Goal: Task Accomplishment & Management: Complete application form

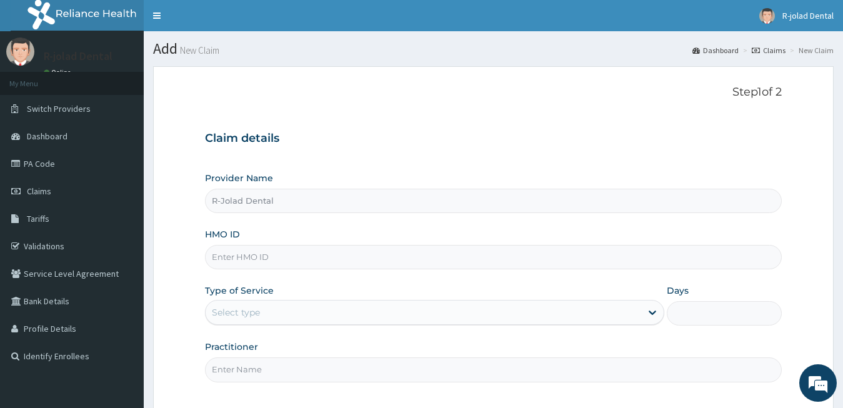
type input "R-Jolad Dental"
click at [259, 262] on input "HMO ID" at bounding box center [493, 257] width 577 height 24
paste input "ENP/10610/A"
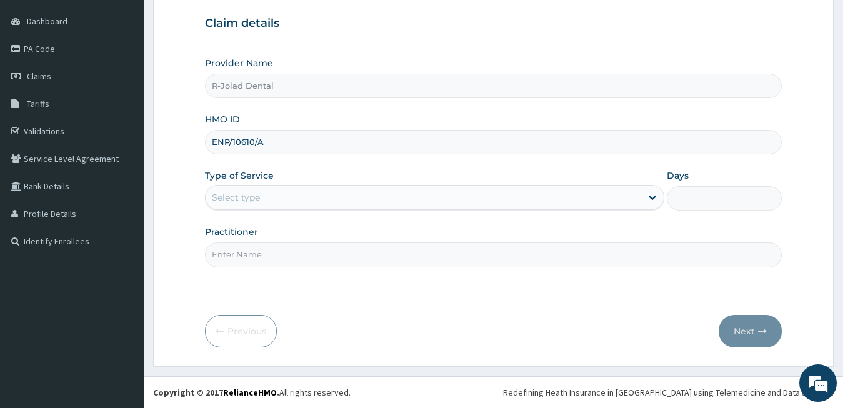
type input "ENP/10610/A"
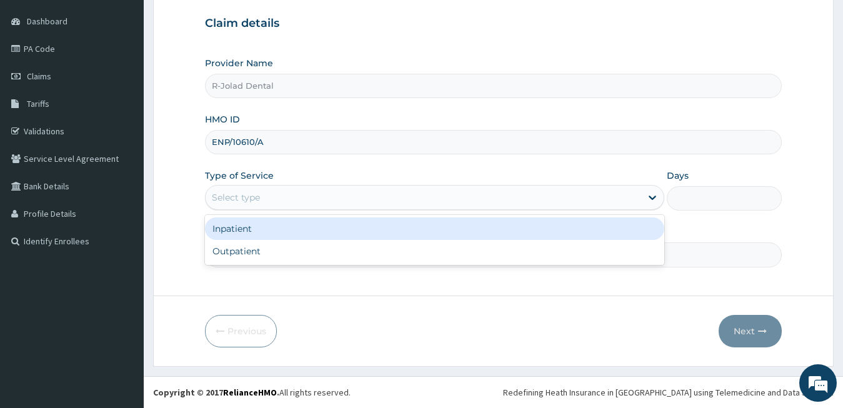
click at [252, 188] on div "Select type" at bounding box center [424, 197] width 436 height 20
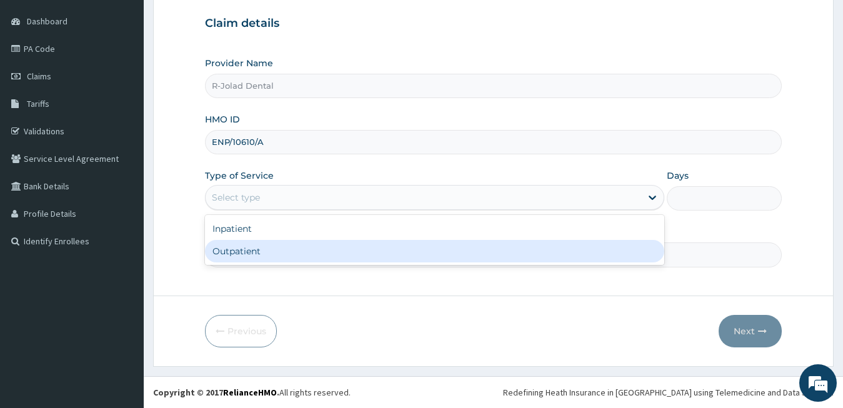
click at [255, 258] on div "Outpatient" at bounding box center [435, 251] width 460 height 22
type input "1"
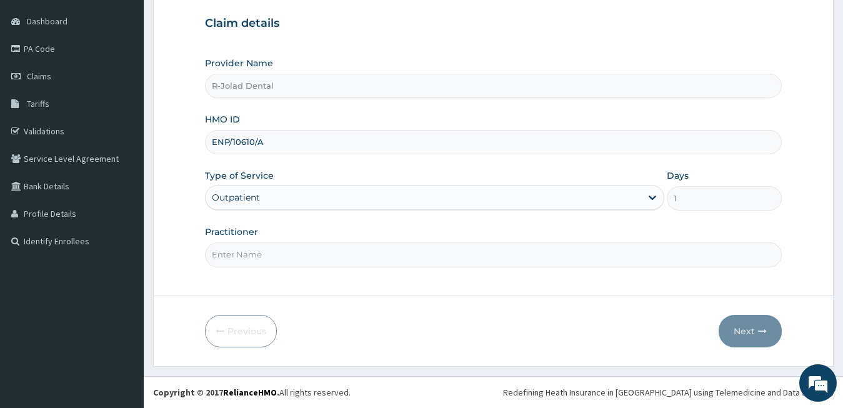
click at [255, 258] on input "Practitioner" at bounding box center [493, 254] width 577 height 24
type input "DR PHILIP"
click at [750, 327] on button "Next" at bounding box center [749, 331] width 63 height 32
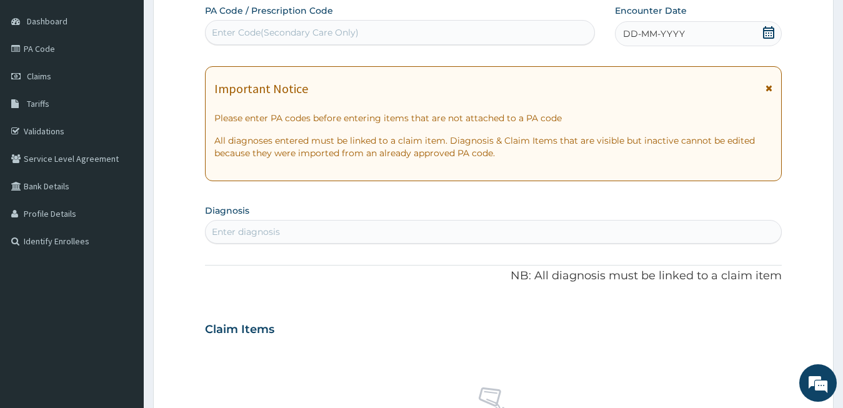
scroll to position [0, 0]
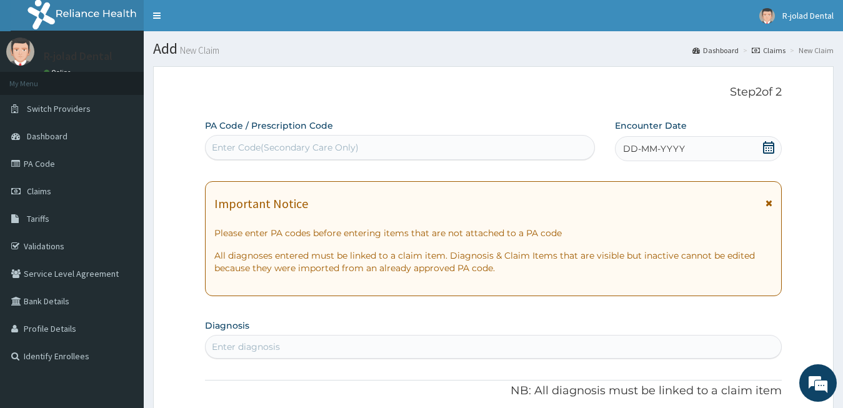
click at [261, 146] on div "Enter Code(Secondary Care Only)" at bounding box center [285, 147] width 147 height 12
paste input "PA/8E0038 PA/C4E1D7"
type input "PA/8E0038"
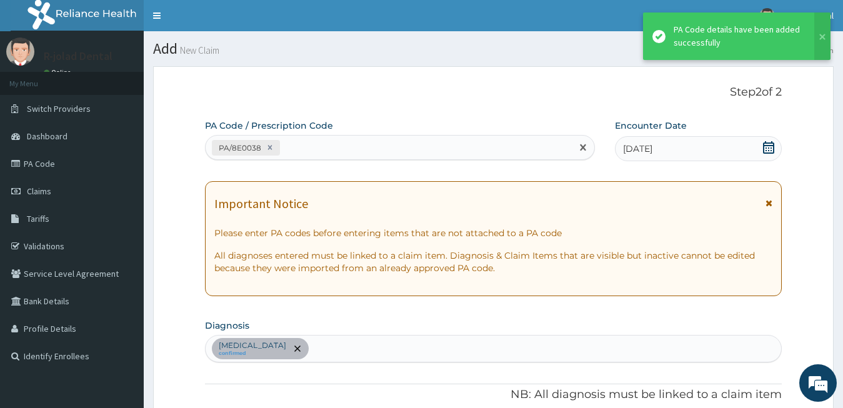
click at [325, 143] on div "PA/8E0038" at bounding box center [389, 147] width 366 height 21
paste input "PA/C4E1D7"
type input "PA/C4E1D7"
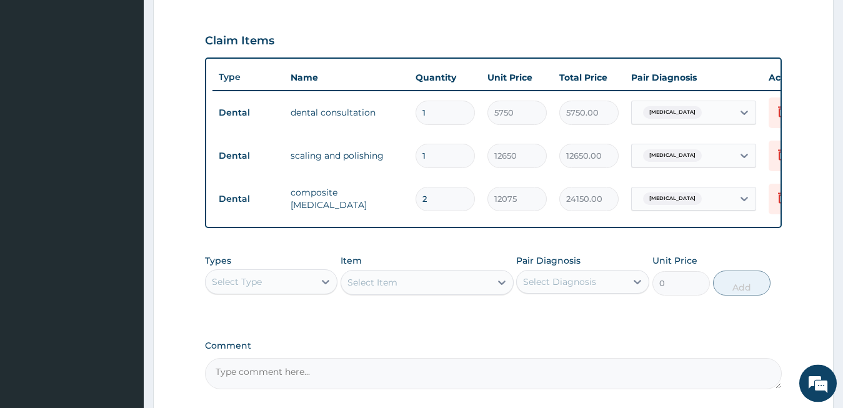
scroll to position [530, 0]
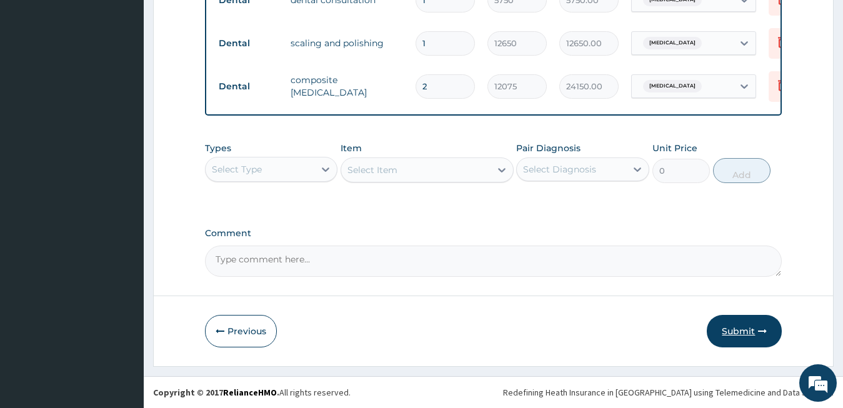
click at [747, 339] on button "Submit" at bounding box center [744, 331] width 75 height 32
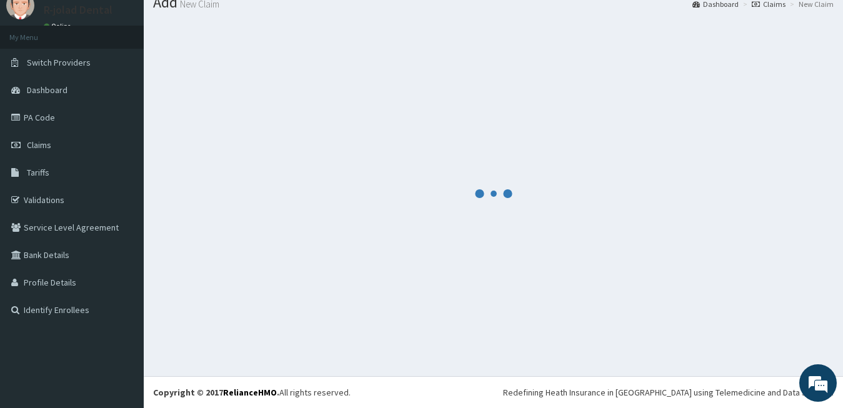
scroll to position [46, 0]
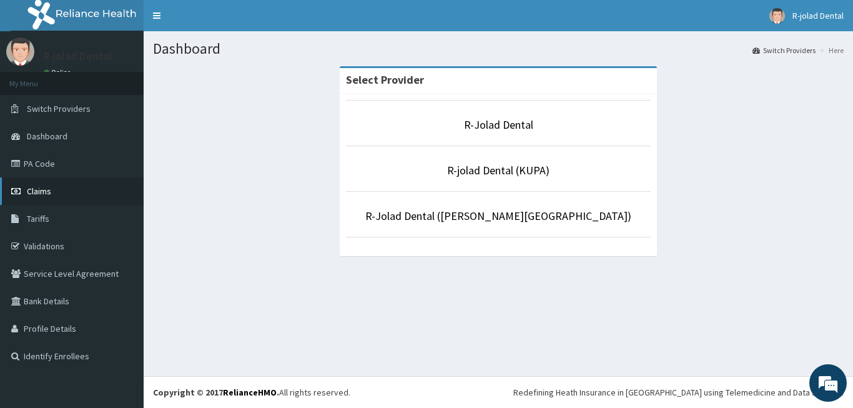
click at [84, 194] on link "Claims" at bounding box center [72, 190] width 144 height 27
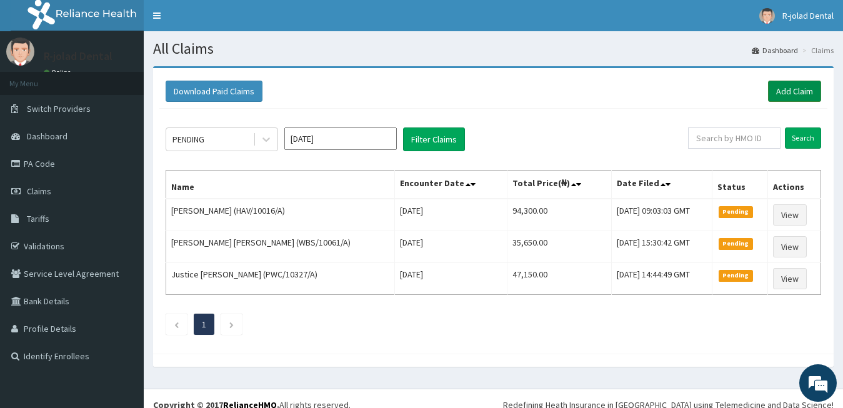
click at [795, 92] on link "Add Claim" at bounding box center [794, 91] width 53 height 21
